Goal: Task Accomplishment & Management: Manage account settings

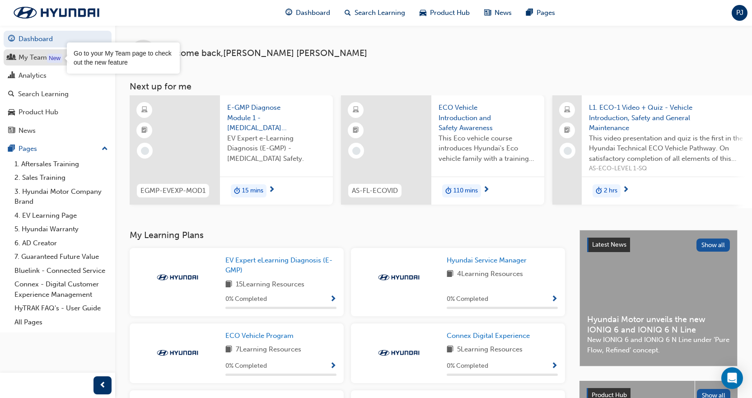
click at [49, 54] on div "New" at bounding box center [54, 58] width 15 height 9
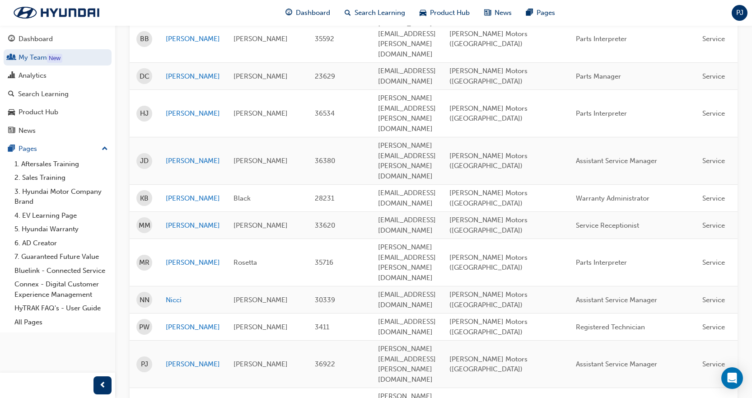
scroll to position [271, 0]
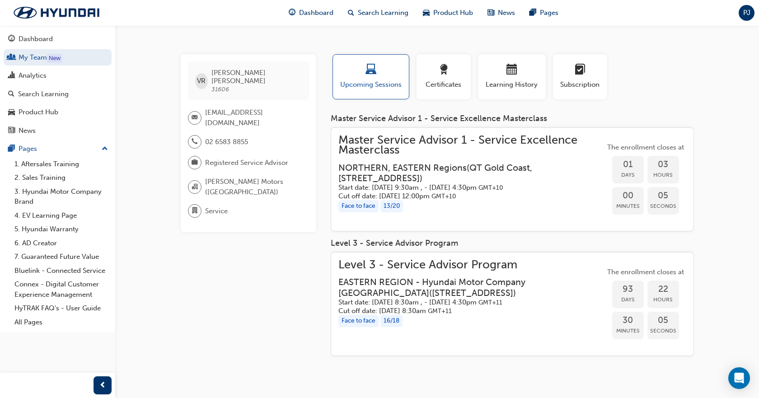
click at [588, 178] on h3 "NORTHERN, EASTERN Regions ( [GEOGRAPHIC_DATA], [STREET_ADDRESS] )" at bounding box center [464, 173] width 252 height 21
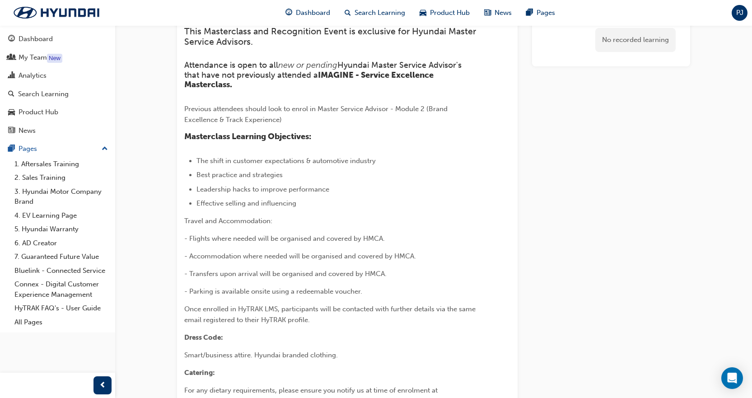
scroll to position [1030, 0]
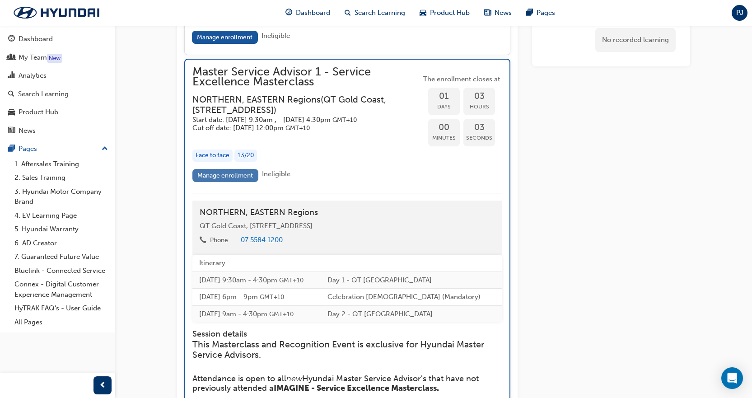
click at [228, 182] on link "Manage enrollment" at bounding box center [225, 175] width 66 height 13
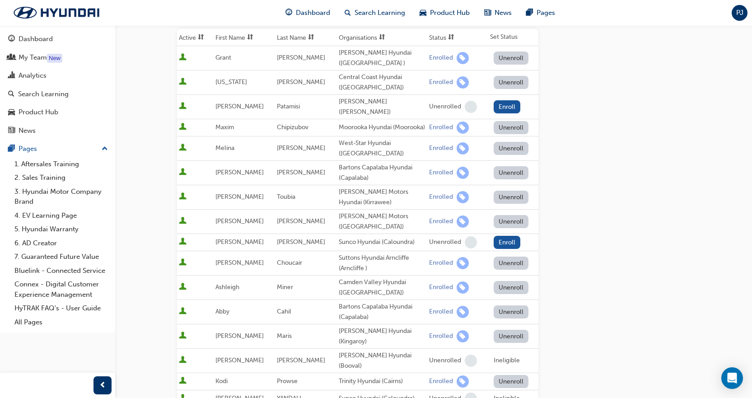
scroll to position [136, 0]
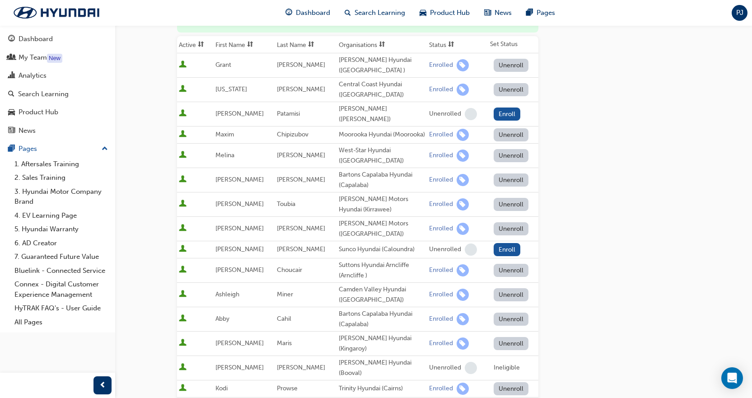
click at [504, 235] on button "Unenroll" at bounding box center [511, 228] width 35 height 13
click at [604, 212] on div "Go to session detail page Manage enrollment for Master Service Advisor 1 - Serv…" at bounding box center [433, 269] width 513 height 759
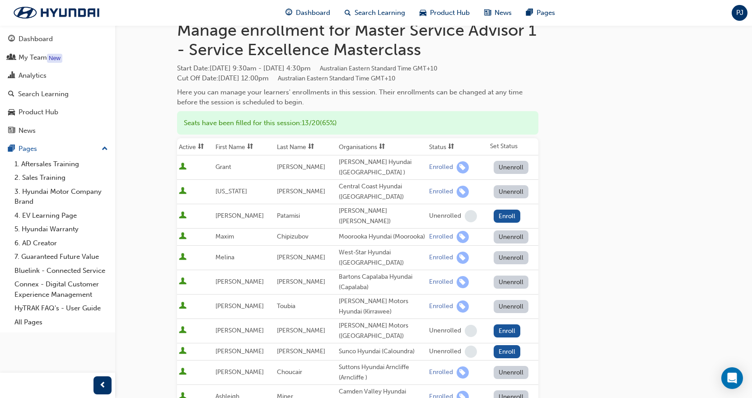
scroll to position [0, 0]
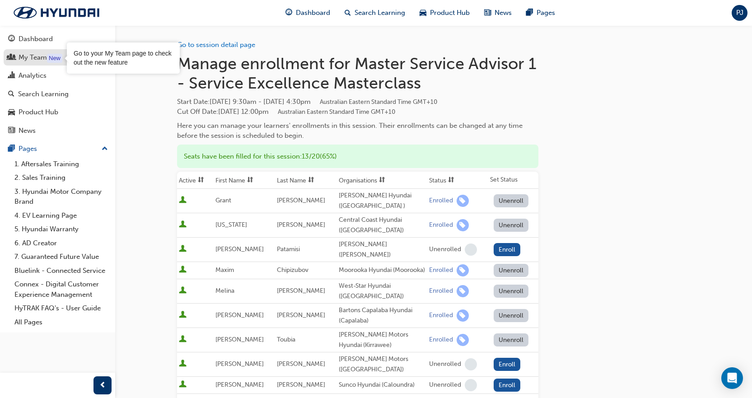
click at [32, 61] on div "My Team" at bounding box center [33, 57] width 28 height 10
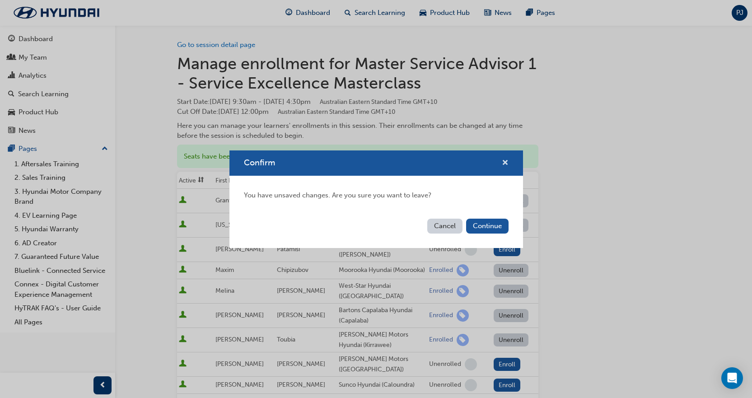
click at [503, 161] on span "cross-icon" at bounding box center [505, 164] width 7 height 8
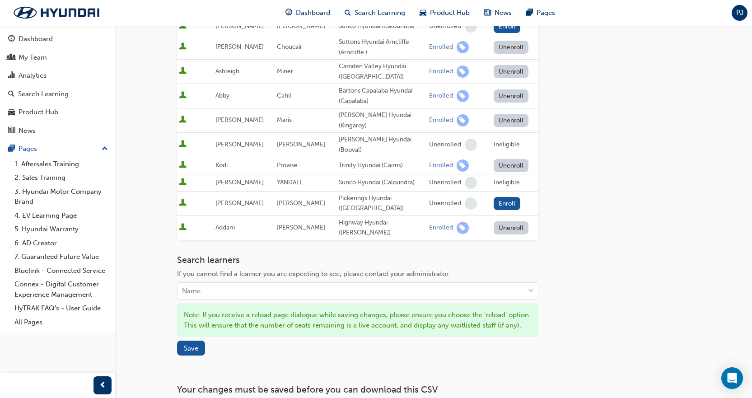
scroll to position [433, 0]
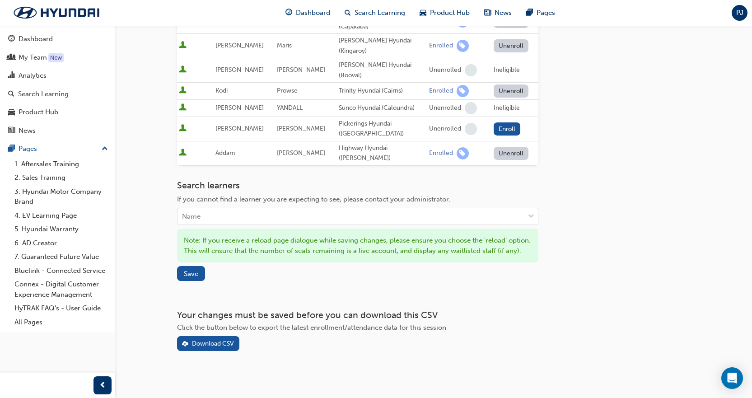
click at [187, 258] on div "Note: If you receive a reload page dialogue while saving changes, please ensure…" at bounding box center [357, 246] width 361 height 34
click at [187, 270] on span "Save" at bounding box center [191, 274] width 14 height 8
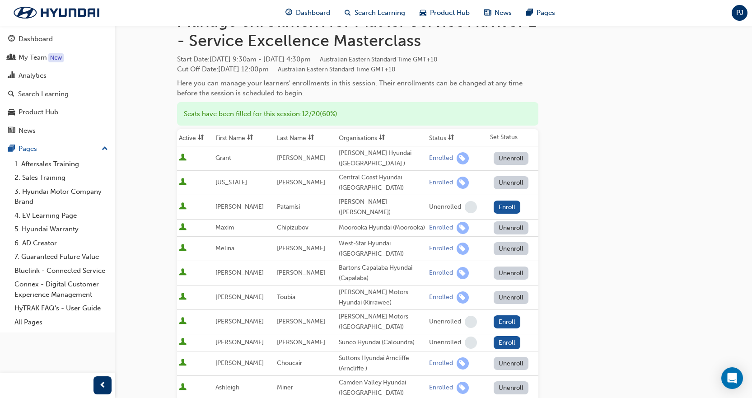
scroll to position [0, 0]
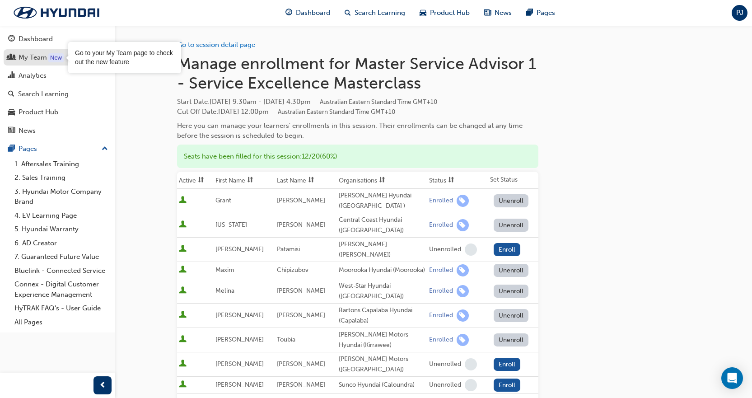
click at [35, 51] on link "My Team New" at bounding box center [58, 57] width 108 height 17
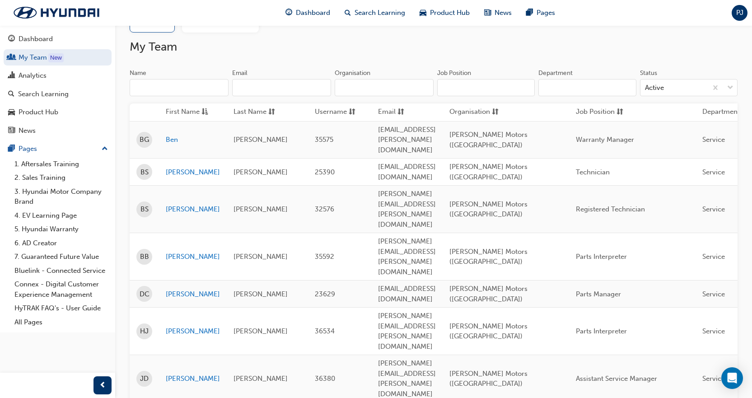
scroll to position [90, 0]
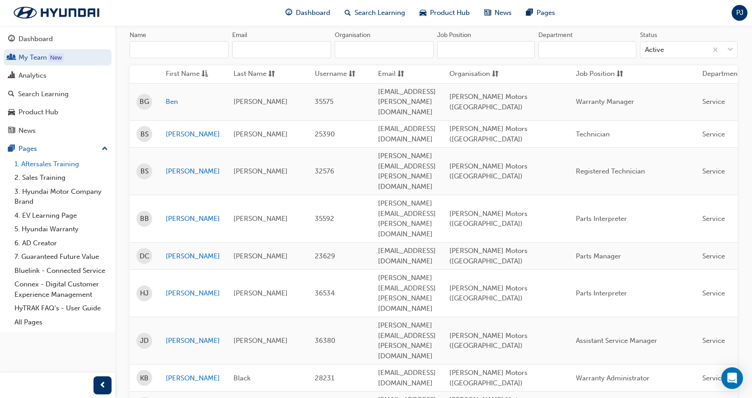
click at [57, 161] on link "1. Aftersales Training" at bounding box center [61, 164] width 101 height 14
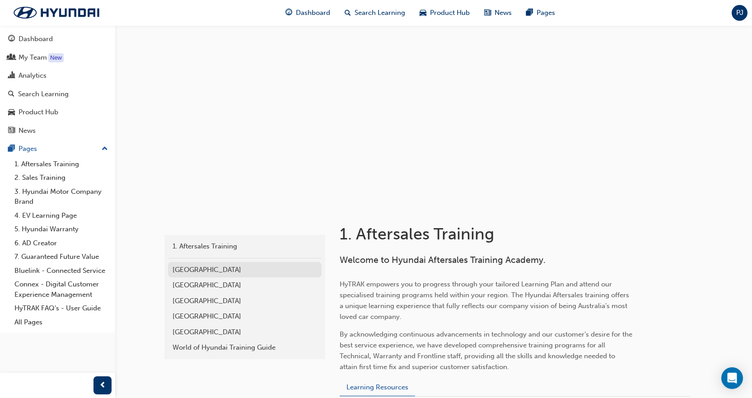
click at [216, 267] on div "[GEOGRAPHIC_DATA]" at bounding box center [245, 270] width 145 height 10
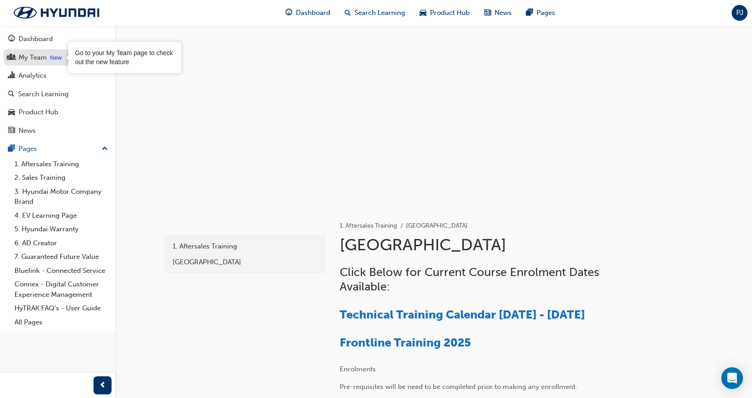
click at [48, 57] on div "New" at bounding box center [55, 57] width 15 height 9
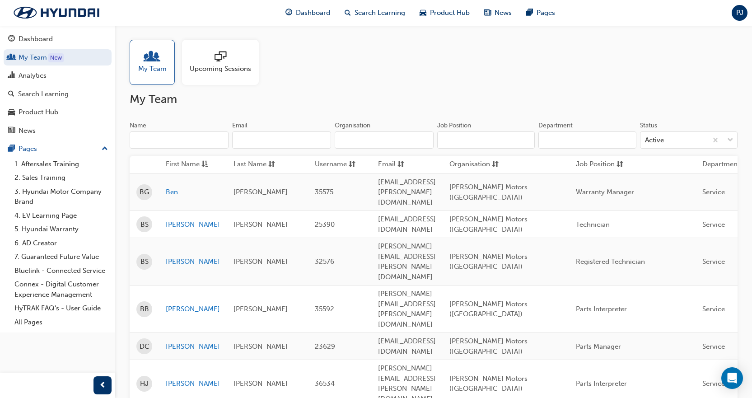
click at [615, 163] on span "Job Position" at bounding box center [595, 164] width 39 height 11
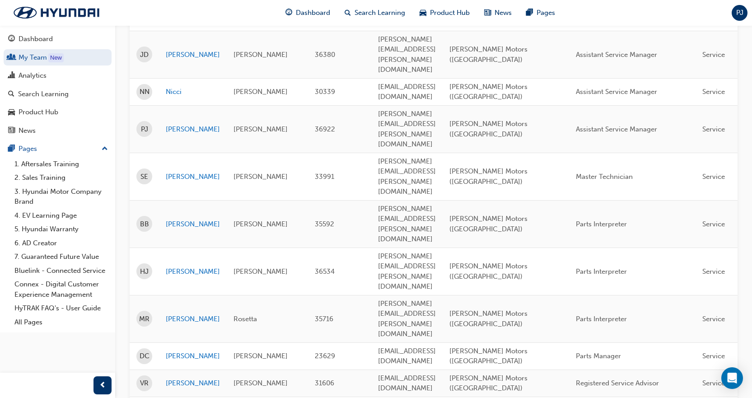
scroll to position [136, 0]
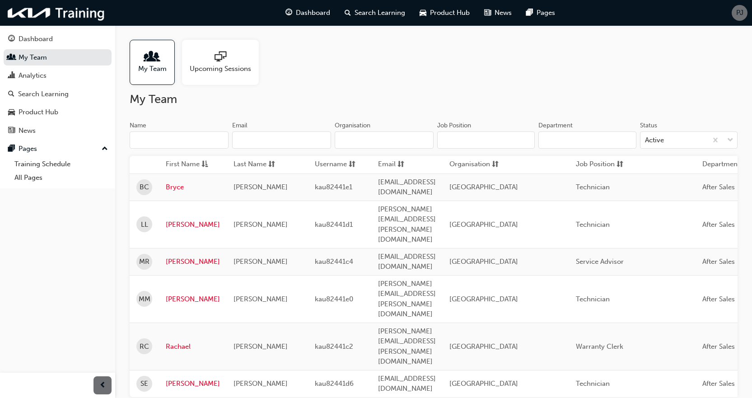
drag, startPoint x: 178, startPoint y: 208, endPoint x: 82, endPoint y: 211, distance: 95.4
click at [82, 211] on div "Dashboard My Team Analytics Search Learning Product Hub News Pages Pages Traini…" at bounding box center [57, 188] width 115 height 376
click at [181, 220] on link "Leonel" at bounding box center [193, 225] width 54 height 10
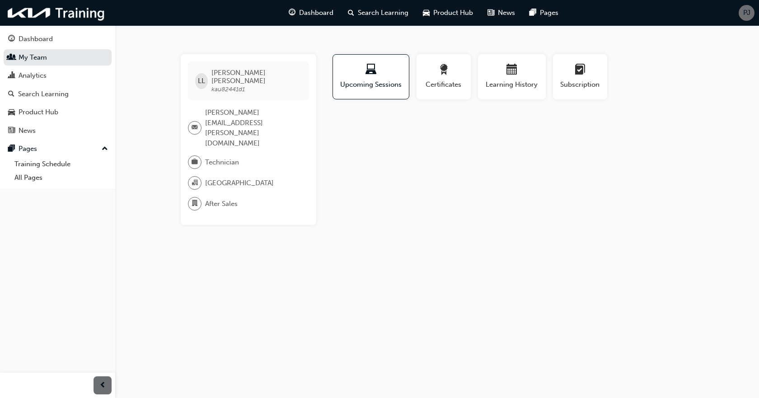
click at [216, 199] on span "After Sales" at bounding box center [221, 204] width 33 height 10
click at [227, 157] on span "Technician" at bounding box center [222, 162] width 34 height 10
click at [234, 108] on span "Leonel.lacanlale@yahoo.com" at bounding box center [253, 128] width 97 height 41
click at [593, 84] on span "Subscription" at bounding box center [580, 85] width 41 height 10
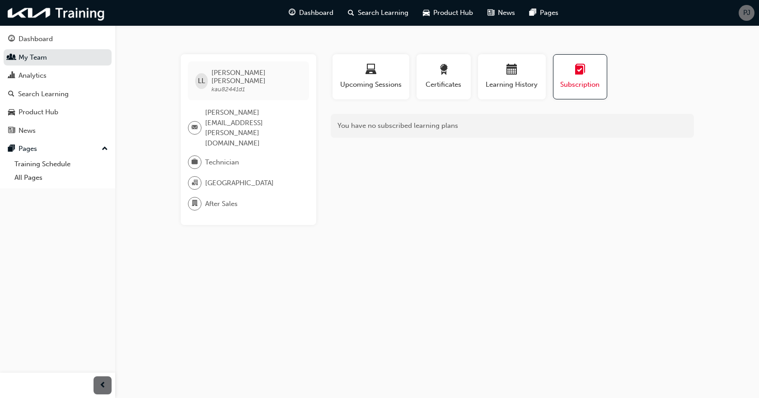
click at [568, 70] on div "button" at bounding box center [580, 71] width 40 height 14
click at [489, 124] on div "You have no subscribed learning plans" at bounding box center [512, 126] width 363 height 24
click at [666, 120] on div "You have no subscribed learning plans" at bounding box center [512, 126] width 363 height 24
drag, startPoint x: 668, startPoint y: 131, endPoint x: 669, endPoint y: 160, distance: 28.9
click at [669, 146] on div "Profile Upcoming Sessions Certificates Learning History Subscription LL Leonel …" at bounding box center [512, 139] width 363 height 171
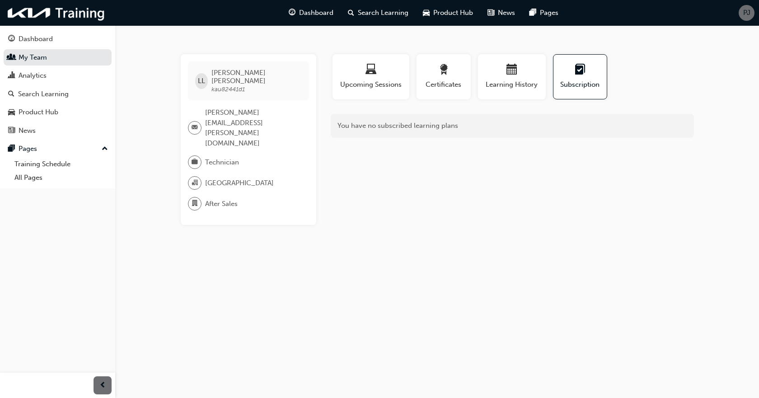
drag, startPoint x: 669, startPoint y: 160, endPoint x: 669, endPoint y: 169, distance: 8.1
click at [669, 169] on div "Profile Upcoming Sessions Certificates Learning History Subscription LL Leonel …" at bounding box center [512, 139] width 363 height 171
click at [39, 56] on link "My Team" at bounding box center [58, 57] width 108 height 17
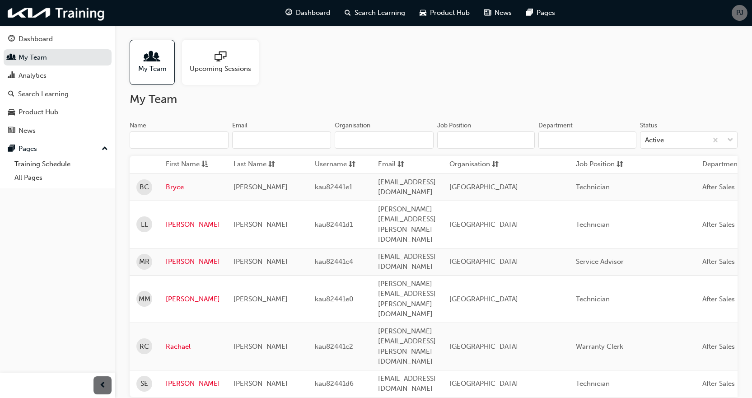
drag, startPoint x: 154, startPoint y: 61, endPoint x: 345, endPoint y: 78, distance: 191.9
click at [345, 78] on div "My Team Upcoming Sessions" at bounding box center [434, 62] width 608 height 45
click at [51, 133] on div "News" at bounding box center [57, 130] width 99 height 11
